Goal: Task Accomplishment & Management: Use online tool/utility

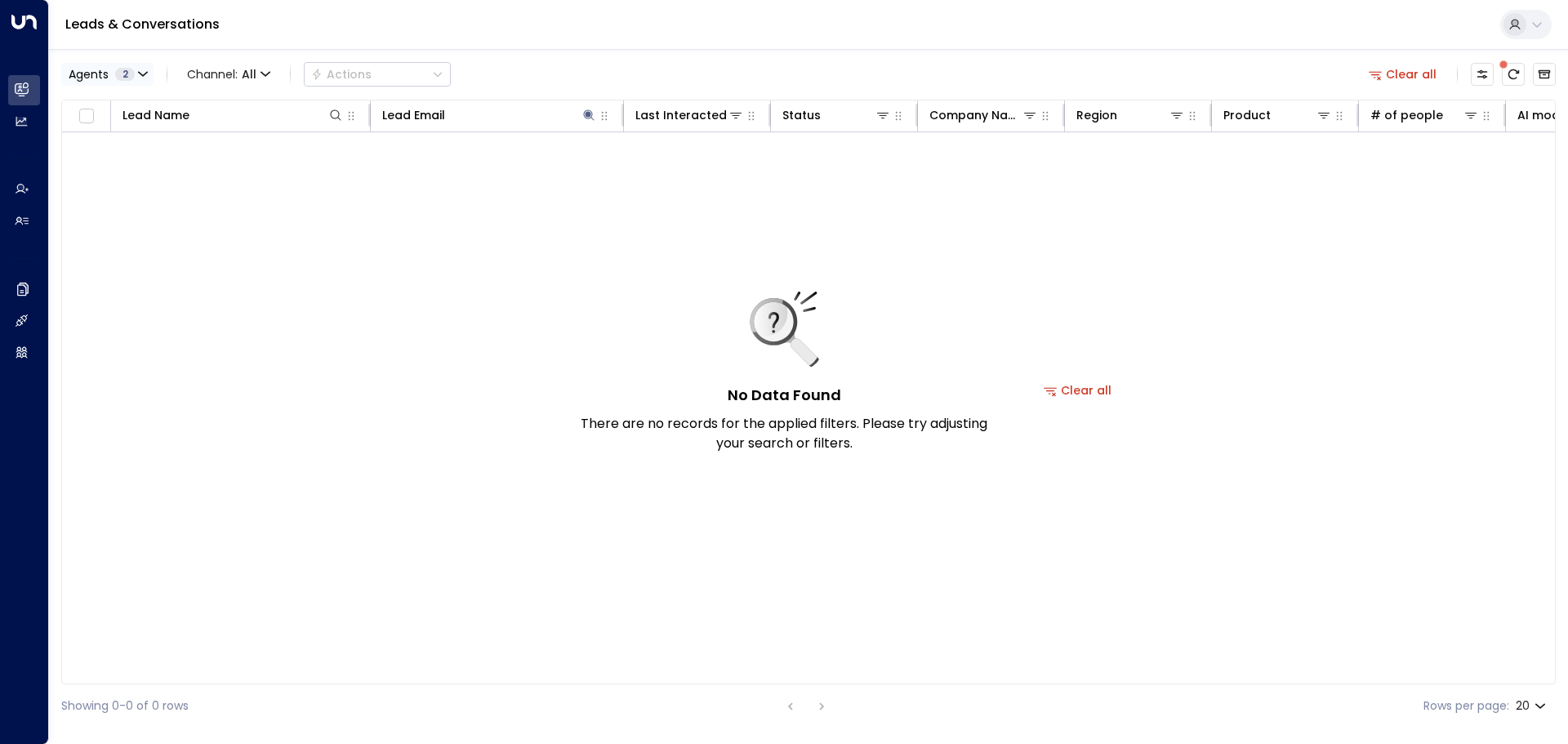
click at [121, 69] on span "2" at bounding box center [125, 74] width 19 height 13
click at [145, 130] on div "AgentIWG UAT" at bounding box center [130, 131] width 82 height 17
click at [137, 128] on div "AgentIWG UAT" at bounding box center [130, 131] width 82 height 17
click at [277, 168] on button "Apply" at bounding box center [277, 173] width 47 height 23
click at [594, 115] on icon at bounding box center [588, 114] width 13 height 13
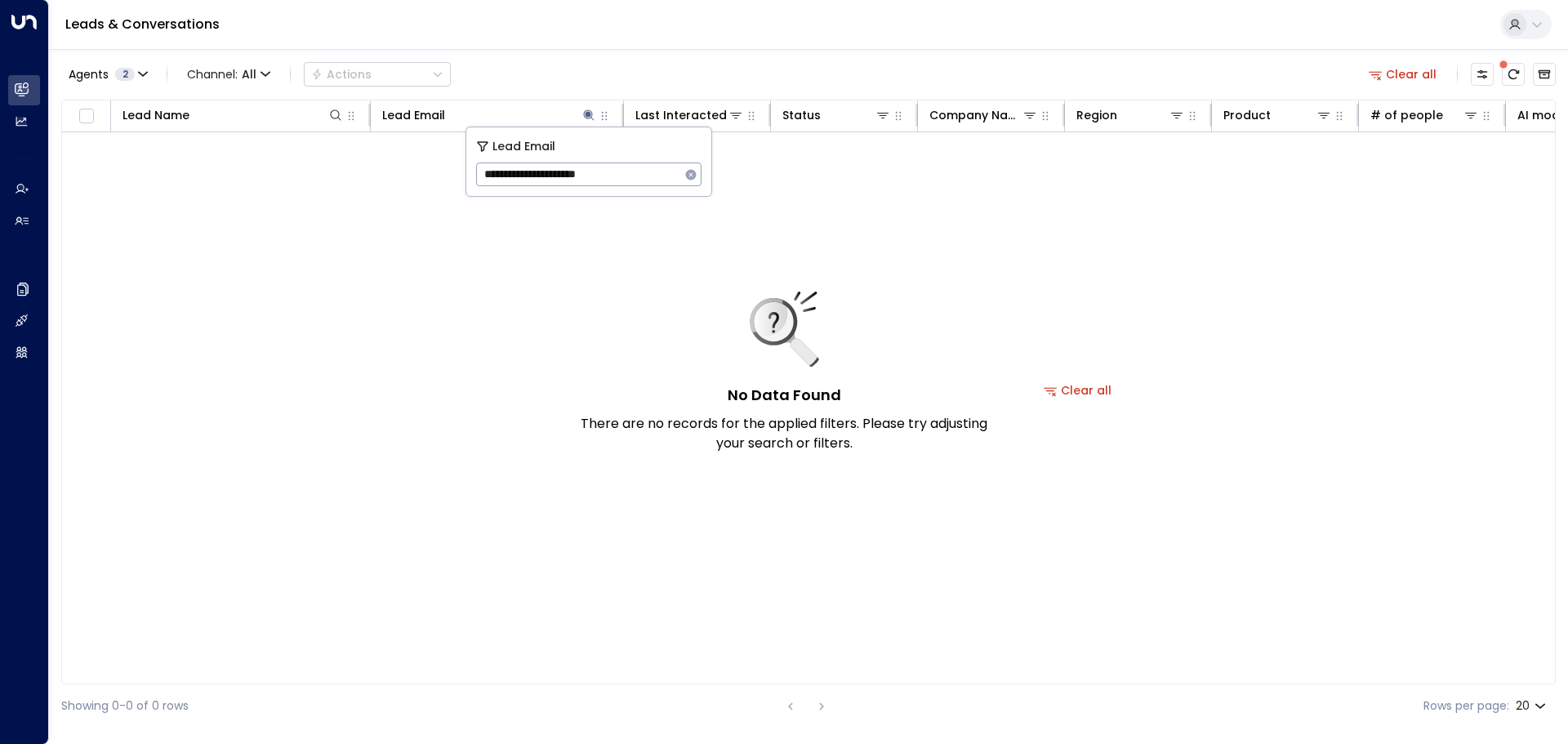
click at [695, 174] on button "button" at bounding box center [691, 175] width 21 height 21
click at [596, 224] on div "No Data Found There are no records for the applied filters. Please try adjustin…" at bounding box center [1077, 390] width 2032 height 515
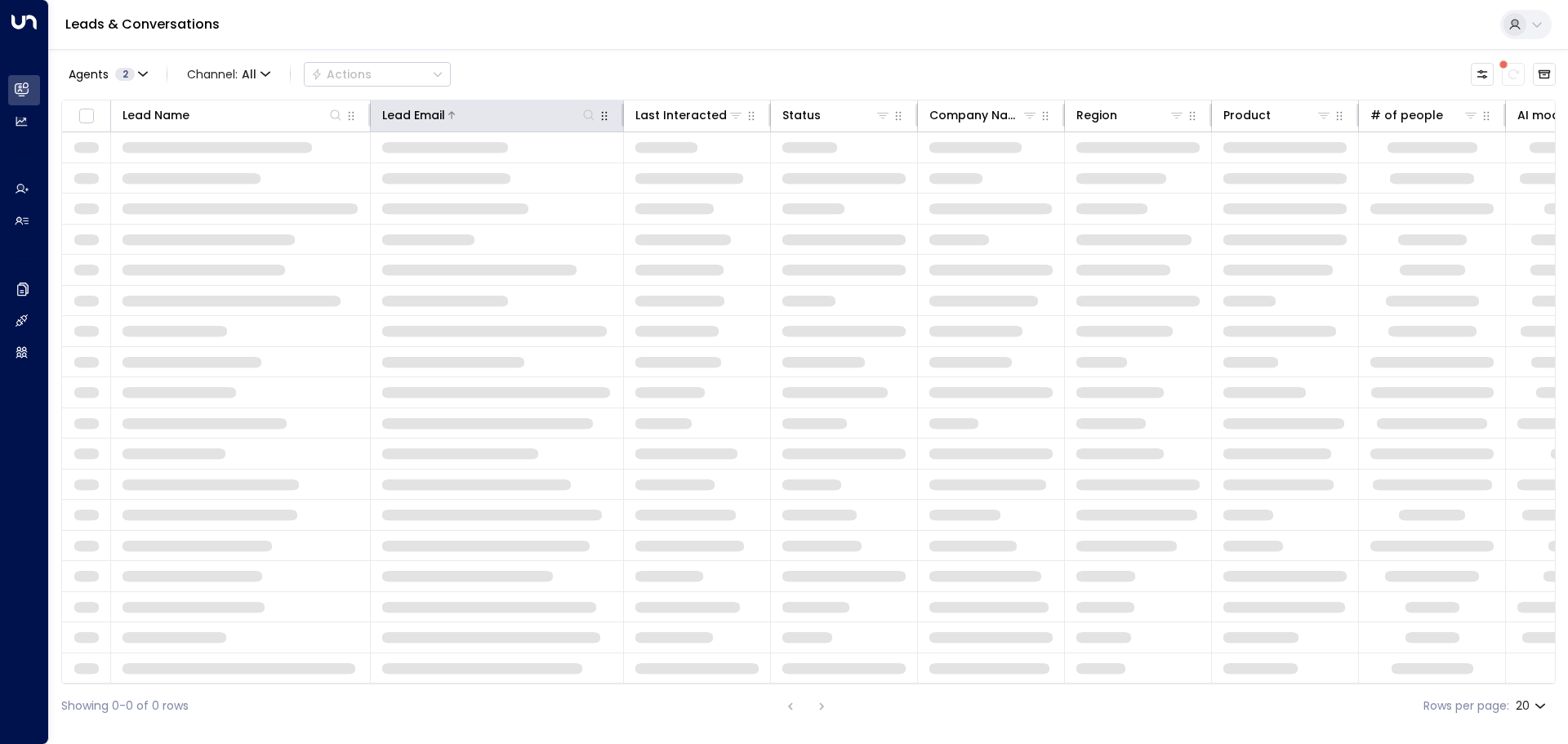
click at [593, 110] on icon at bounding box center [588, 114] width 13 height 13
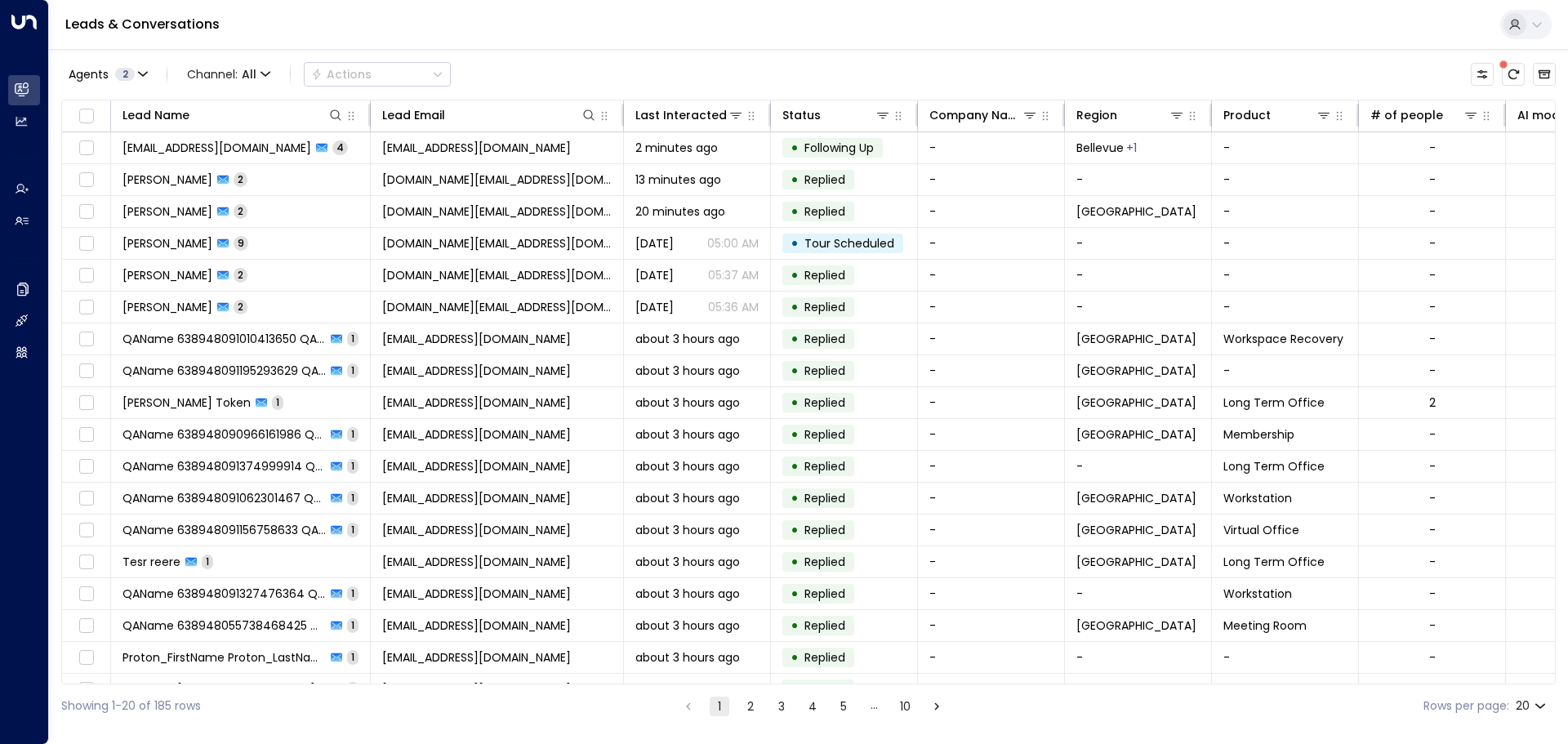
click at [536, 60] on div "Agents 2 Channel: All Actions" at bounding box center [808, 74] width 1494 height 34
click at [604, 117] on icon "button" at bounding box center [603, 115] width 13 height 13
click at [590, 115] on icon at bounding box center [588, 114] width 13 height 13
type input "**********"
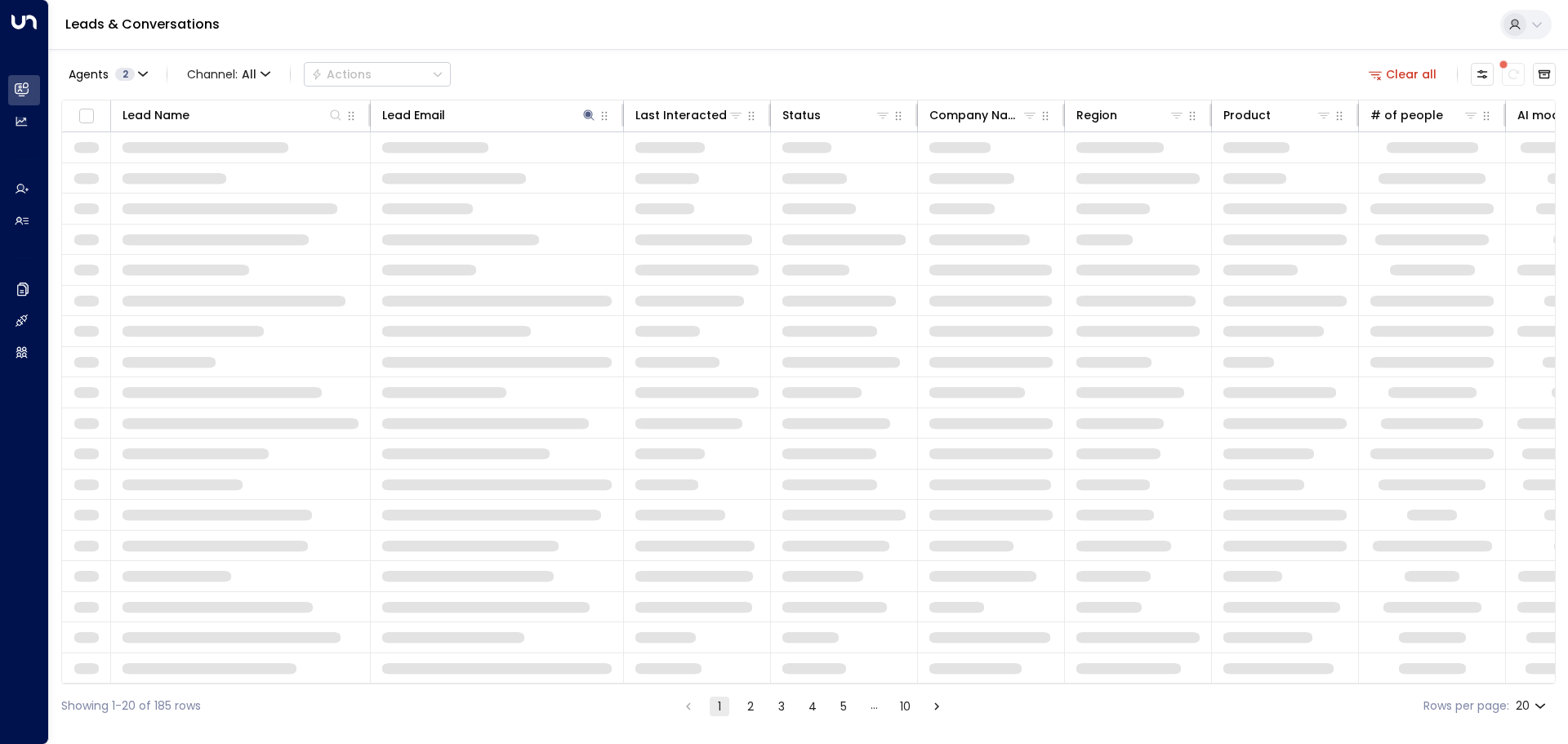
click at [596, 69] on div "Agents 2 Channel: All Actions Clear all" at bounding box center [808, 74] width 1494 height 34
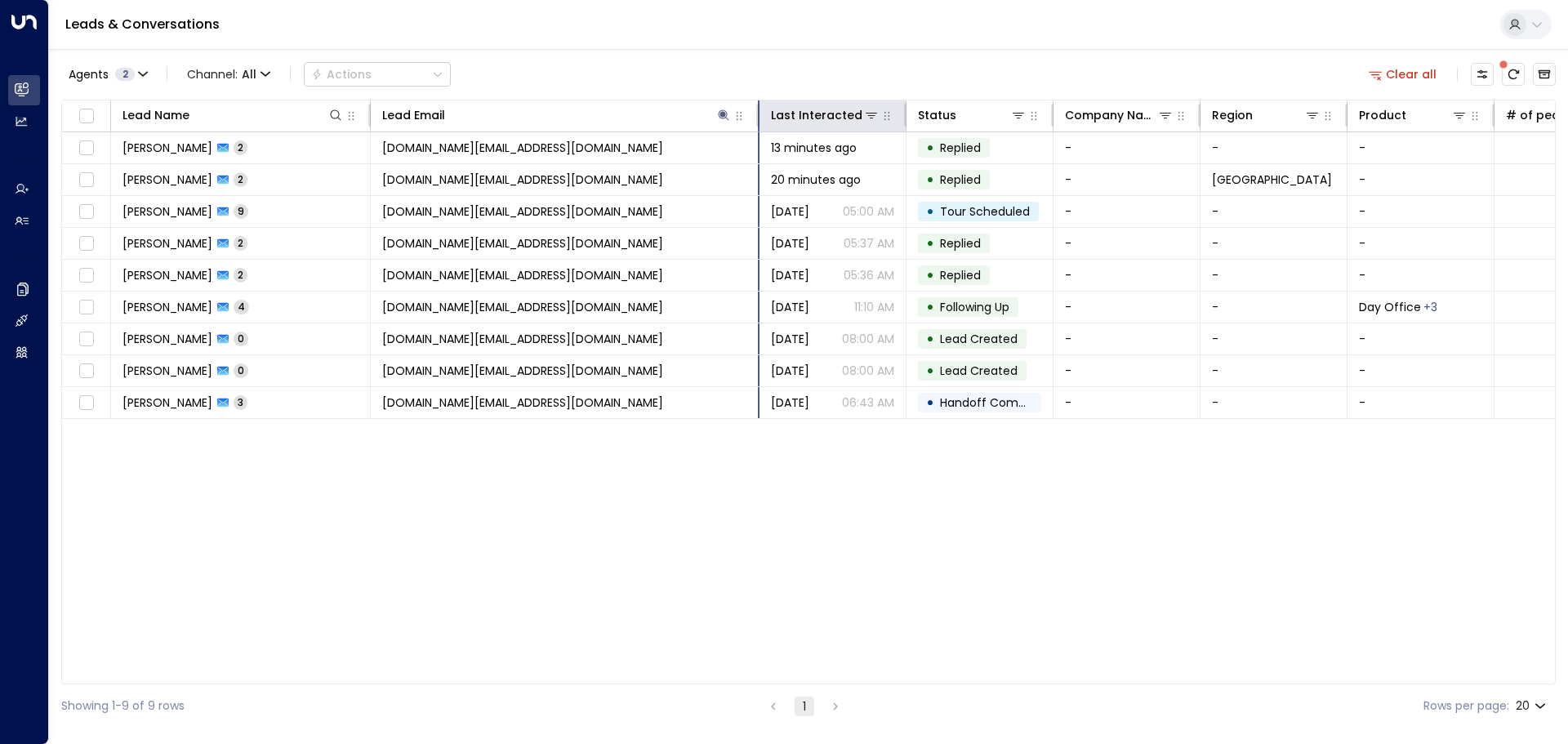
drag, startPoint x: 621, startPoint y: 108, endPoint x: 757, endPoint y: 108, distance: 136.0
click at [757, 108] on hr at bounding box center [758, 114] width 3 height 23
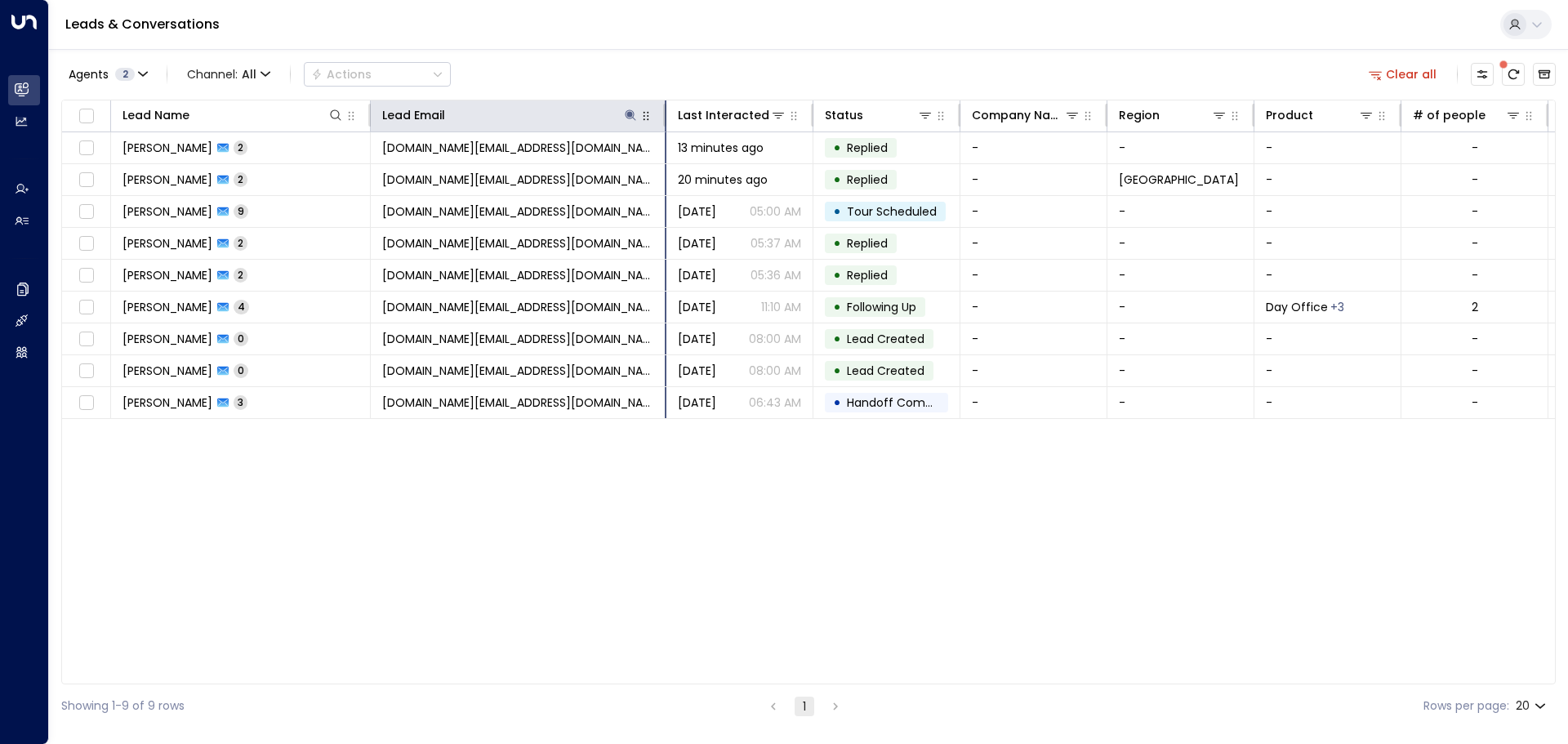
drag, startPoint x: 757, startPoint y: 108, endPoint x: 661, endPoint y: 109, distance: 96.0
click at [663, 109] on hr at bounding box center [664, 114] width 3 height 23
